Goal: Find specific page/section: Find specific page/section

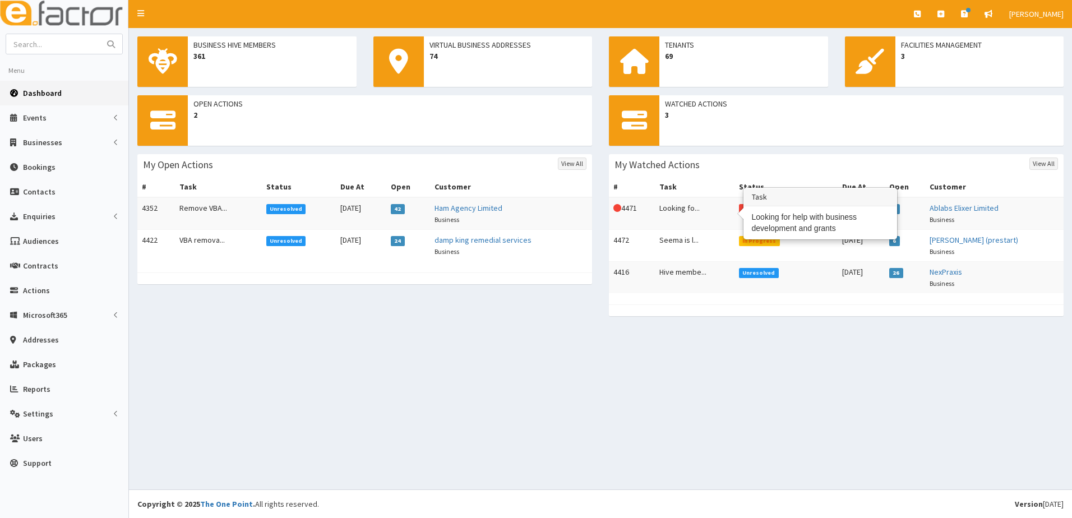
click at [680, 211] on td "Looking fo..." at bounding box center [695, 213] width 80 height 33
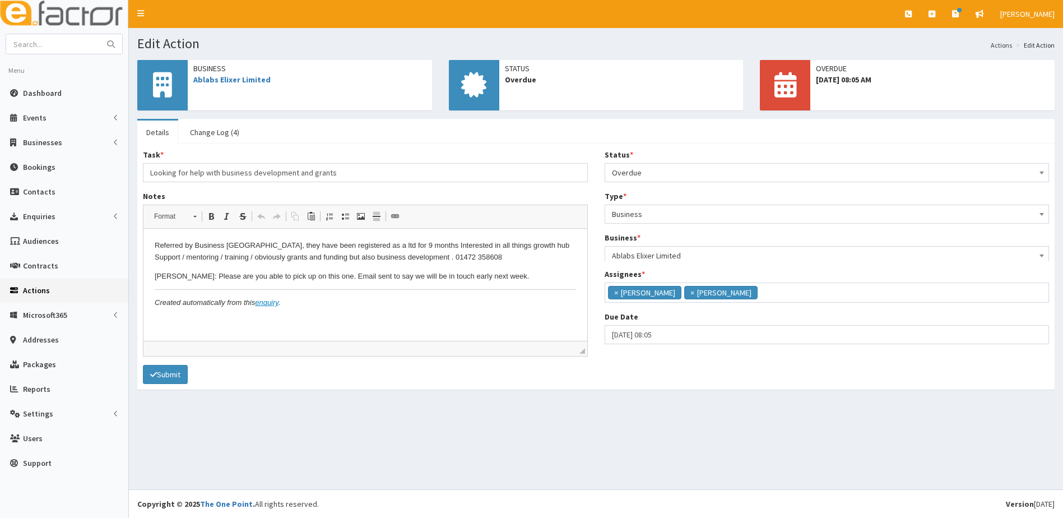
scroll to position [6, 0]
click at [52, 50] on input "text" at bounding box center [53, 44] width 94 height 20
type input "ablabs"
click at [100, 34] on button "submit" at bounding box center [111, 44] width 22 height 20
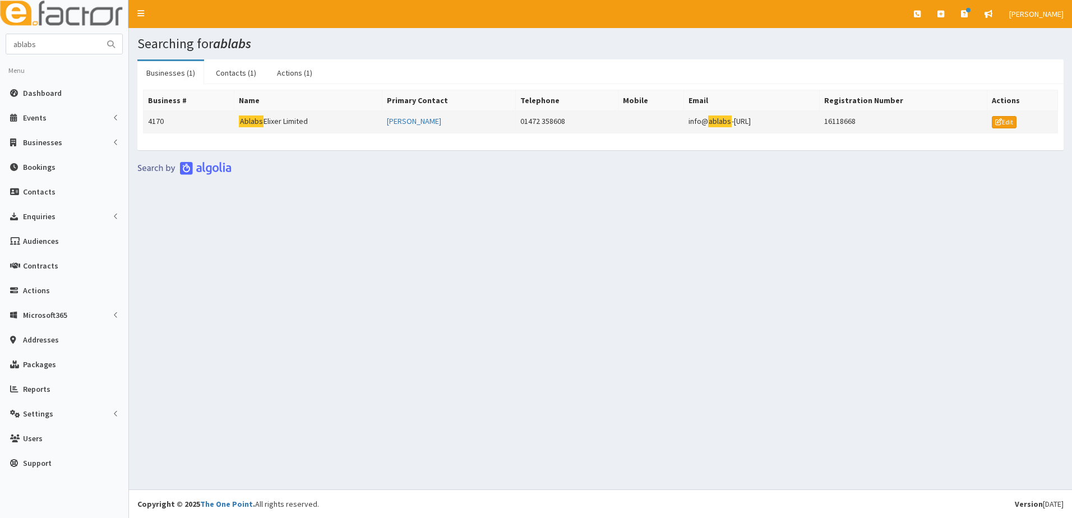
click at [151, 122] on td "4170" at bounding box center [189, 122] width 91 height 22
